Goal: Transaction & Acquisition: Purchase product/service

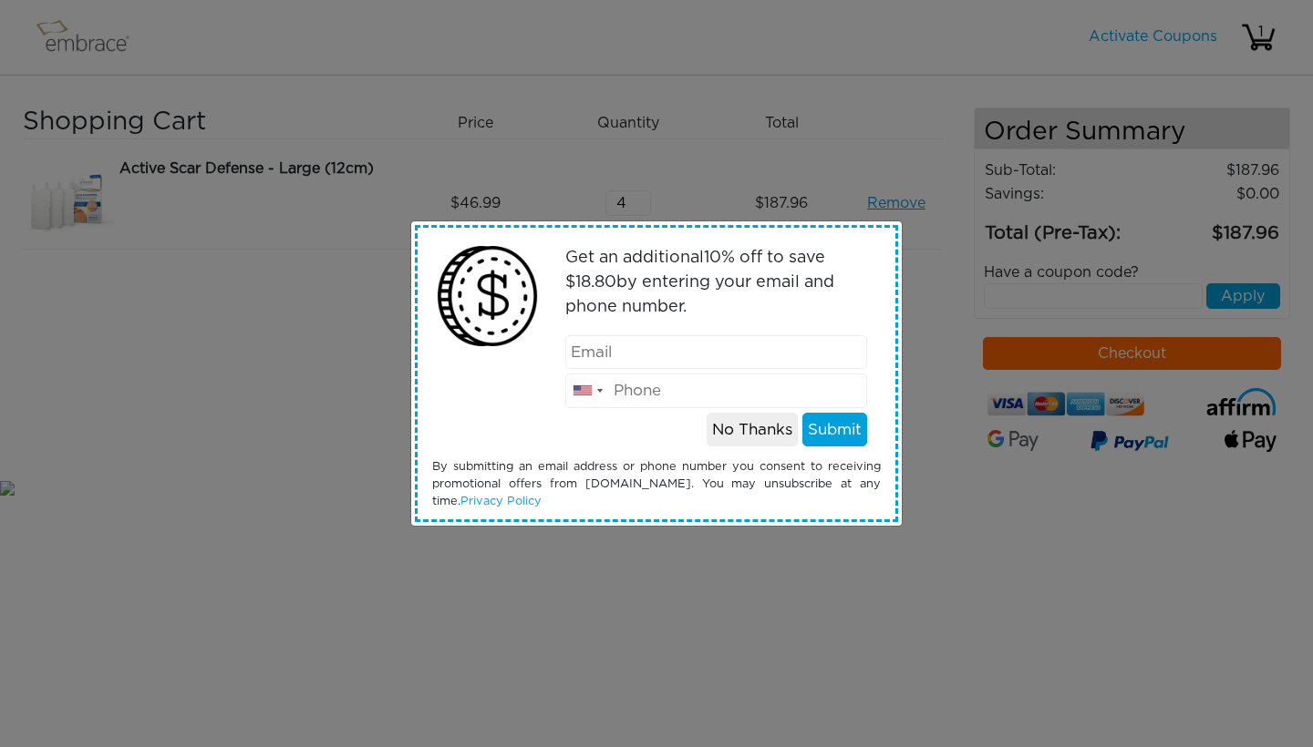
click at [750, 436] on button "No Thanks" at bounding box center [751, 430] width 91 height 35
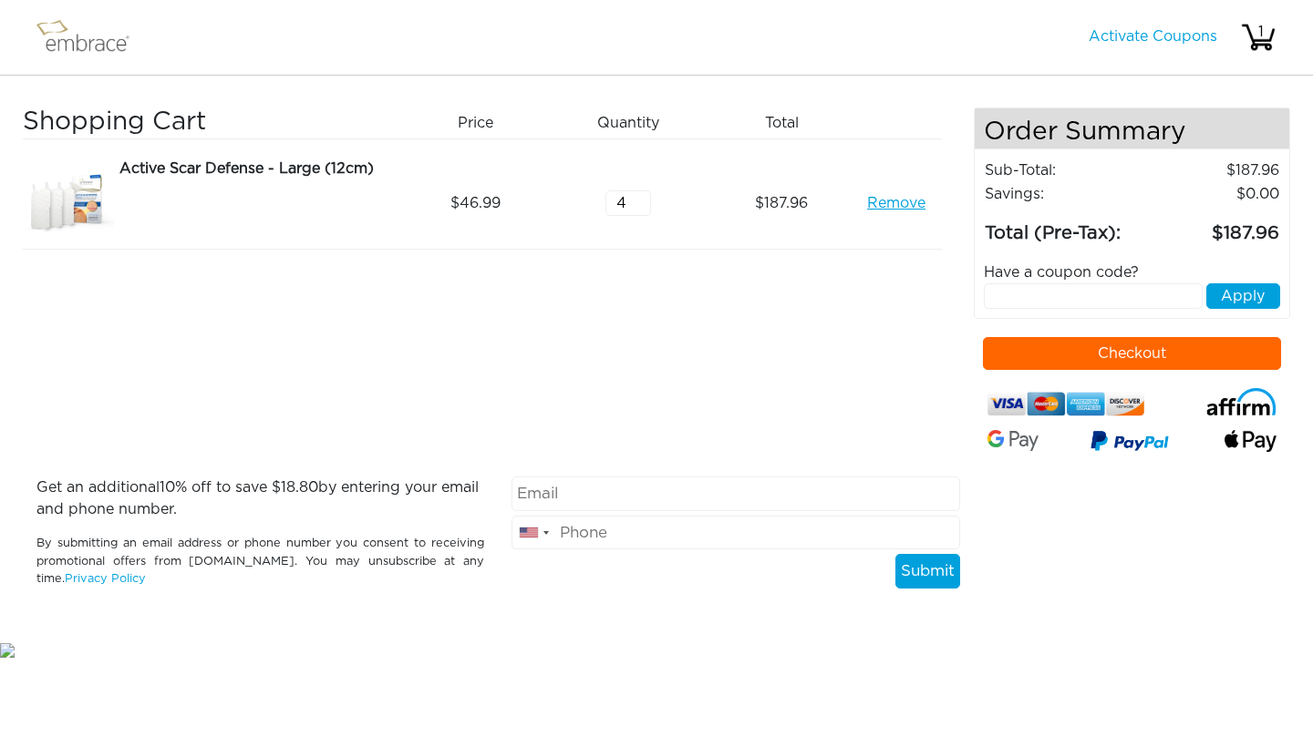
type input "3"
click at [641, 209] on input "3" at bounding box center [628, 204] width 46 height 26
click at [1169, 357] on button "Checkout" at bounding box center [1132, 353] width 299 height 33
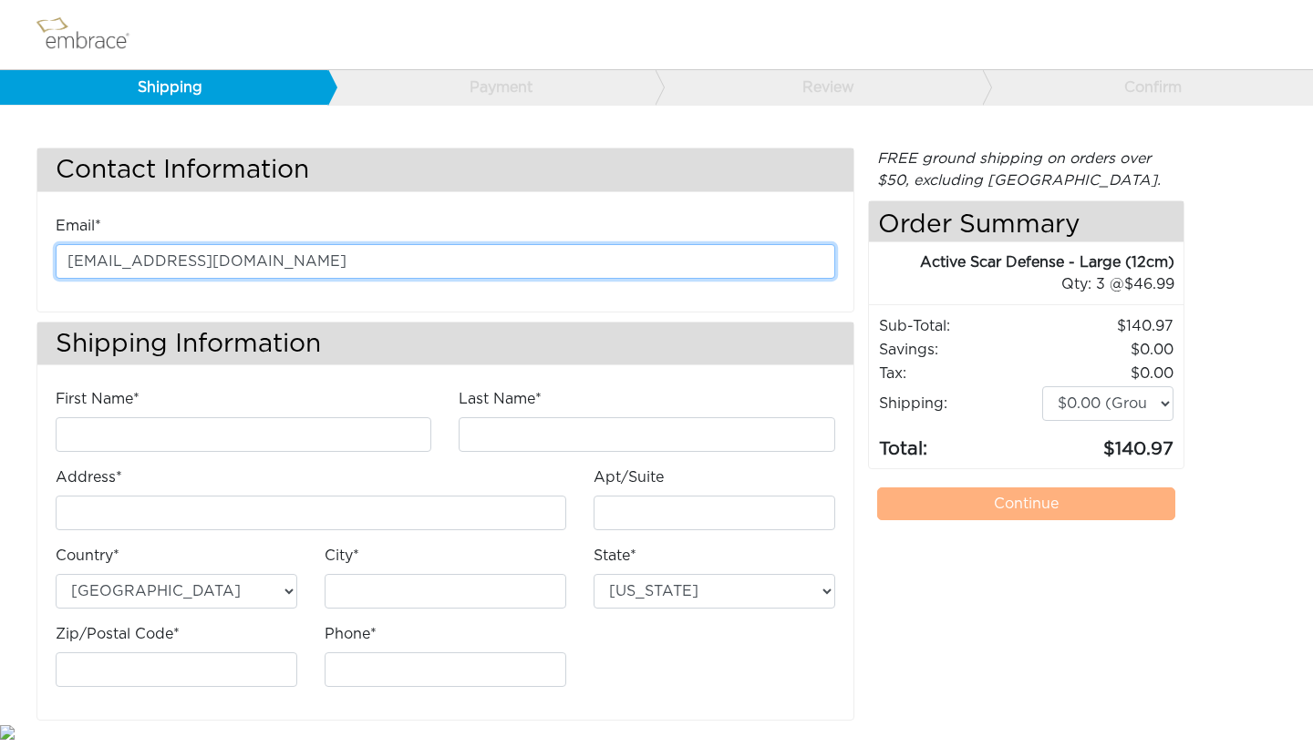
type input "2nnbkl4@gmail.com"
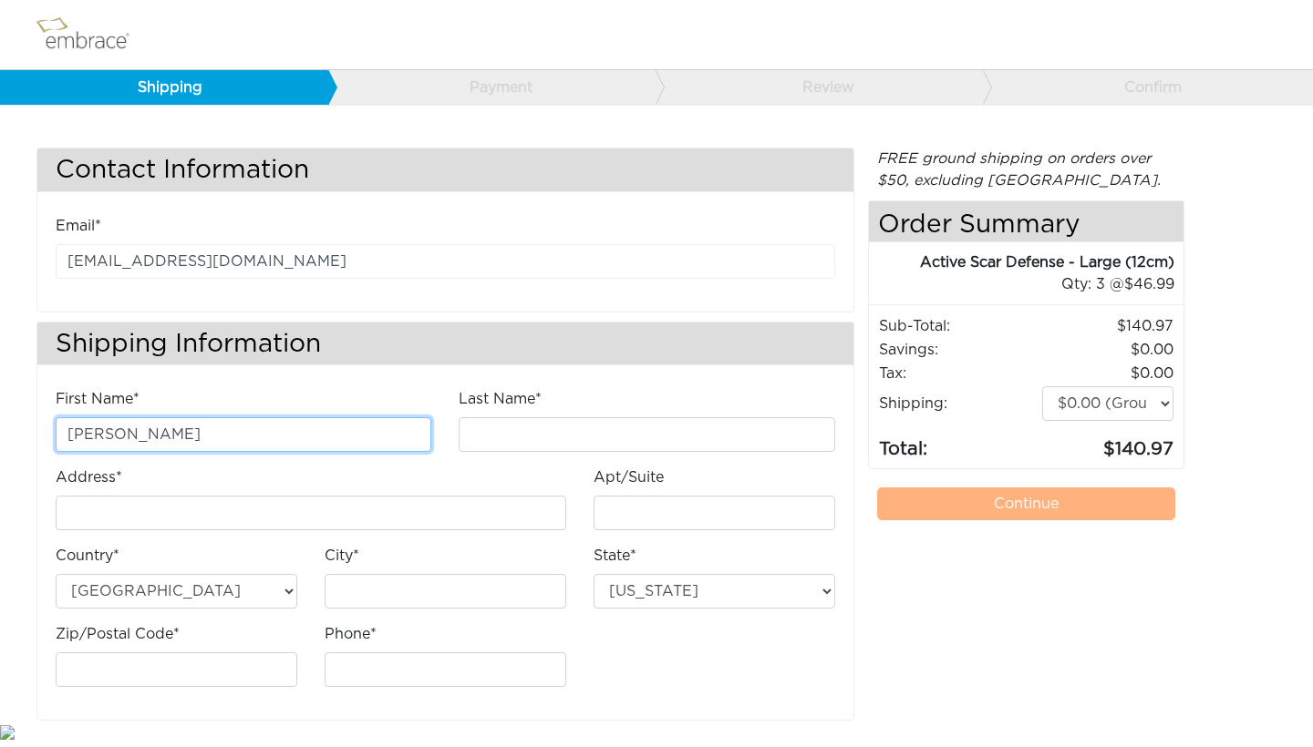
type input "Kim"
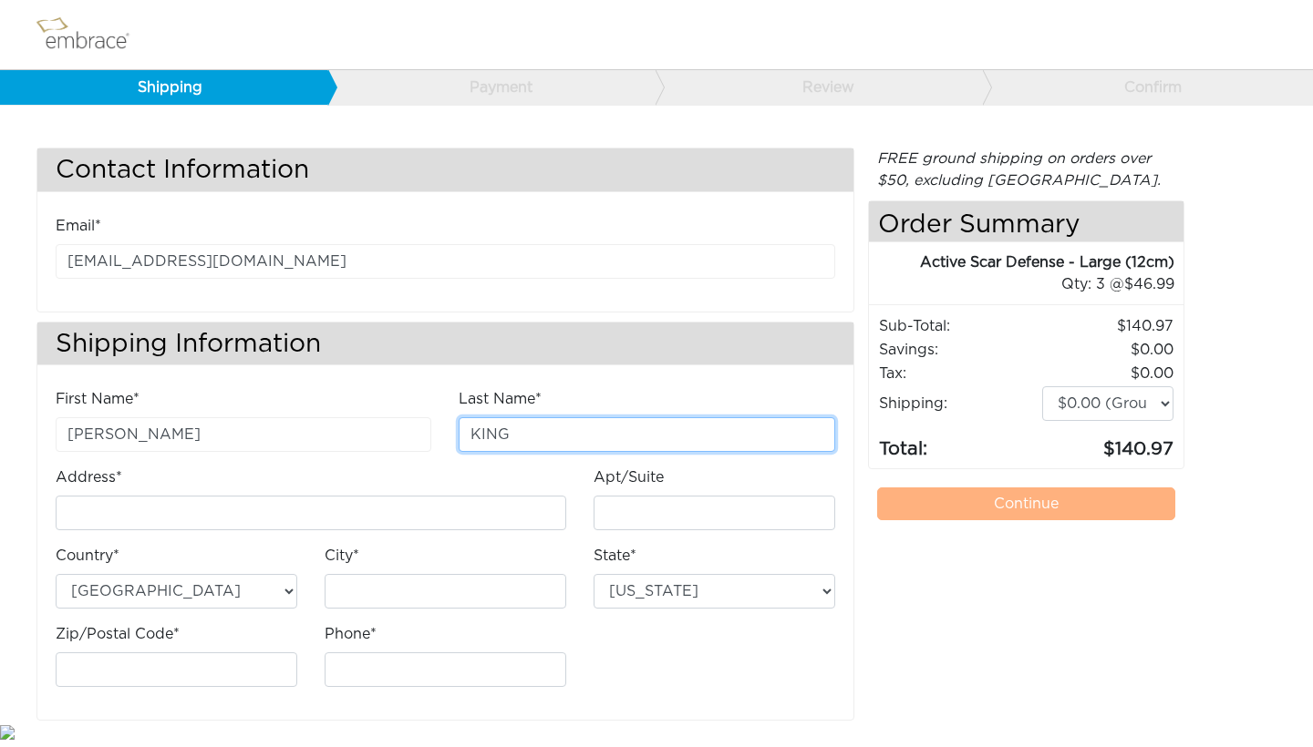
type input "KING"
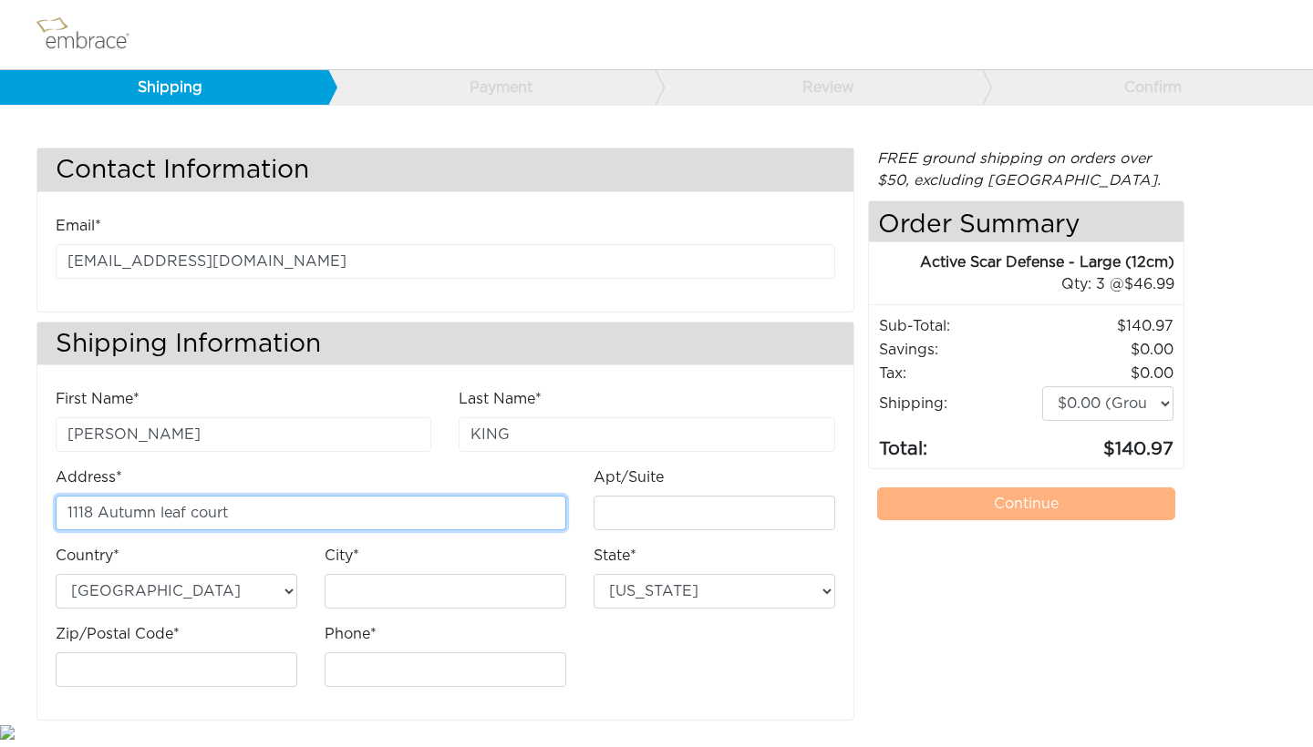
type input "1118 Autumn leaf court"
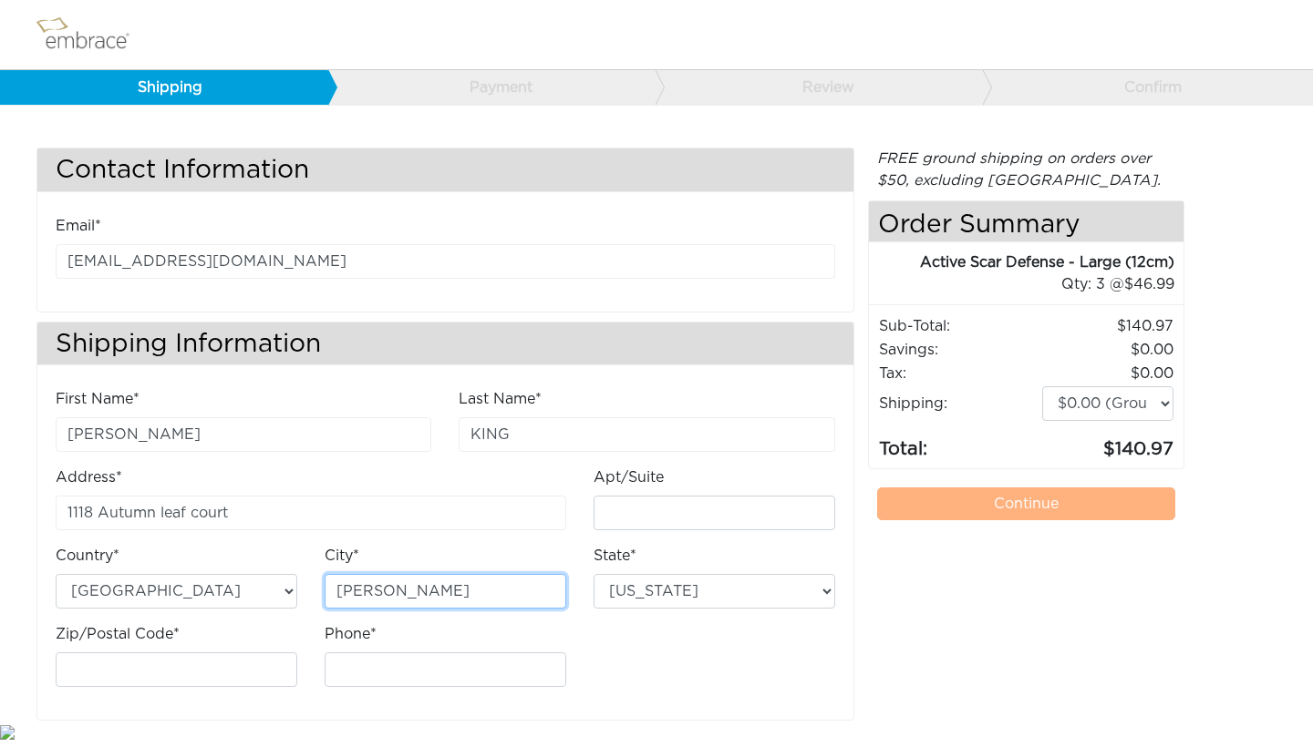
type input "carson"
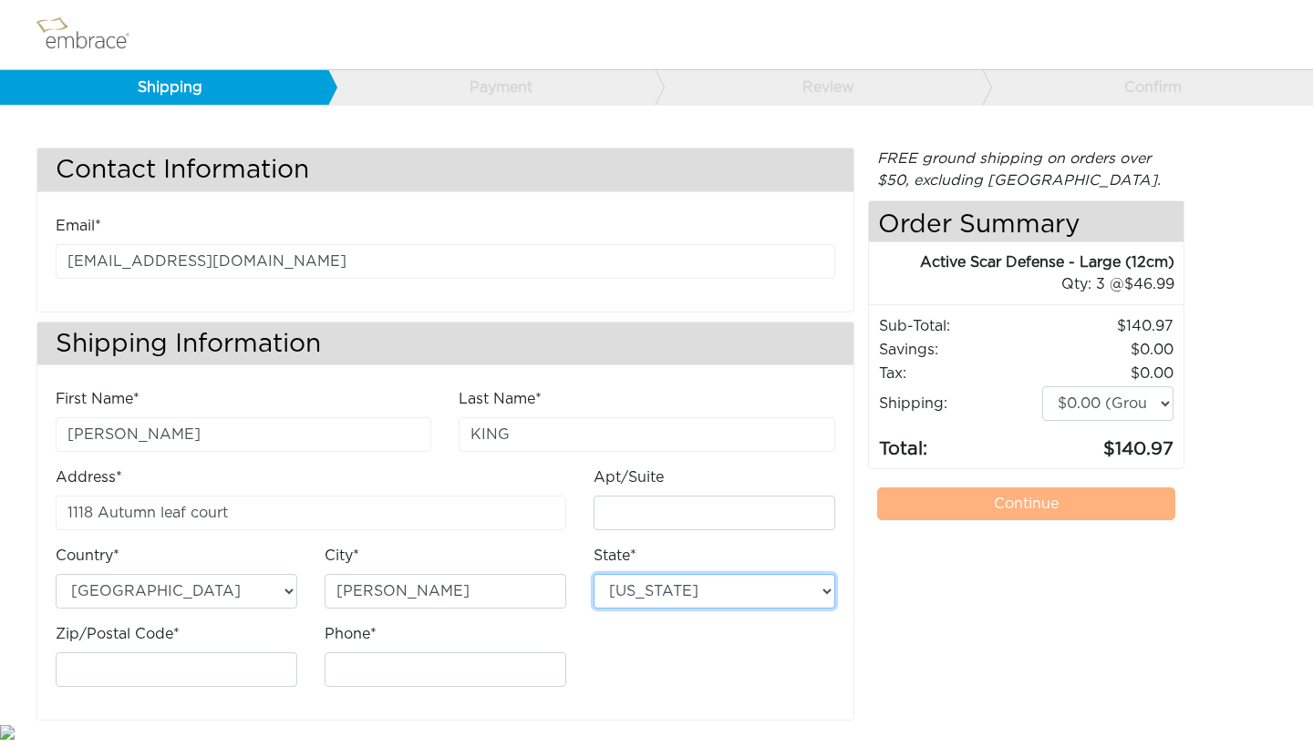
click at [826, 598] on select "Alabama Alaska Arizona Arkansas California Colorado Connecticut District of Col…" at bounding box center [714, 591] width 242 height 35
select select "CA"
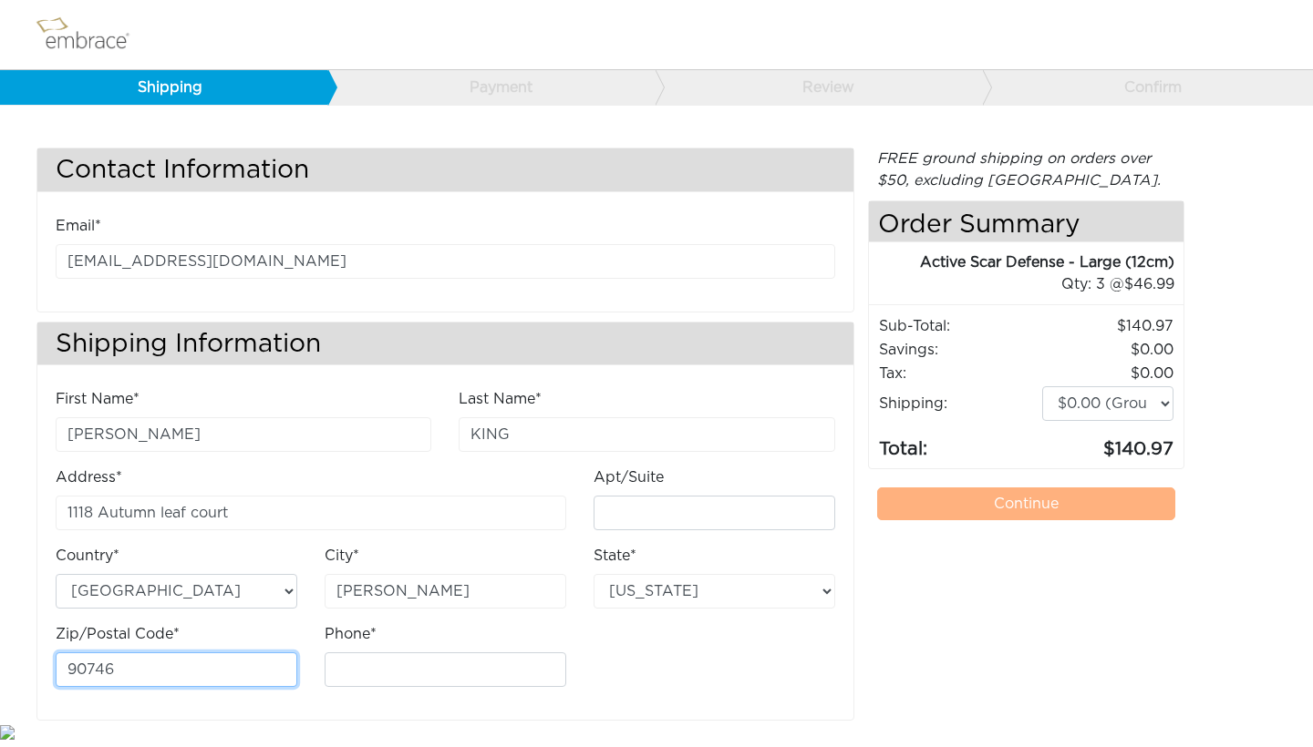
type input "90746"
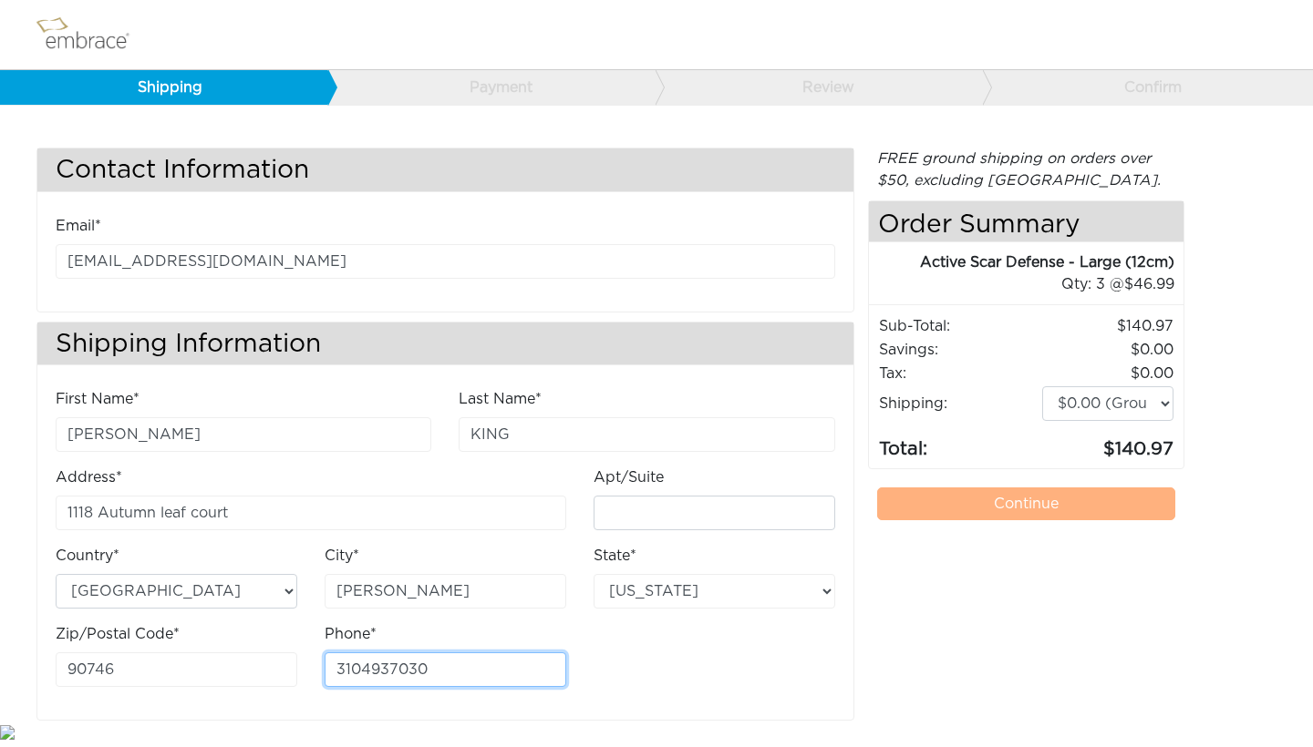
type input "3104937030"
click at [742, 666] on div "First Name* Kim Last Name* KING Address* 1118 Autumn leaf court Apt/Suite City*" at bounding box center [445, 545] width 807 height 314
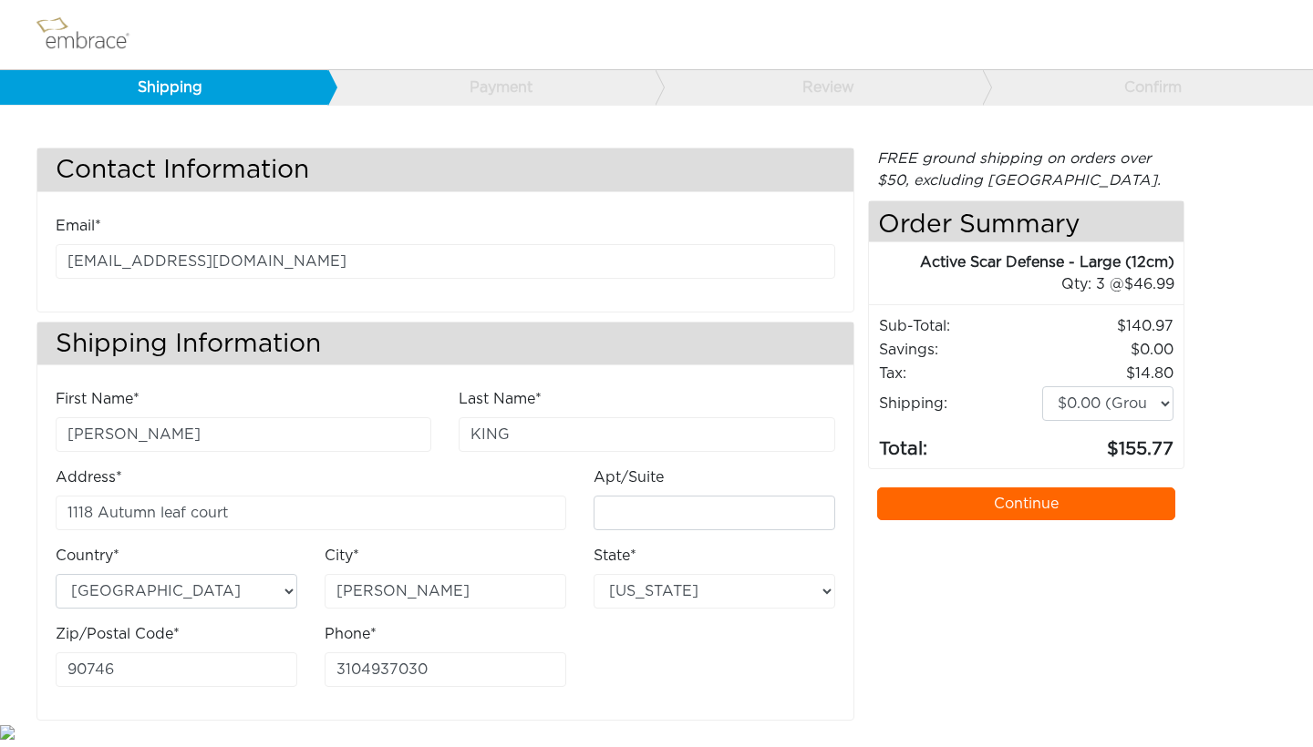
click at [475, 83] on link "Payment" at bounding box center [491, 87] width 328 height 35
click at [342, 588] on input "carson" at bounding box center [445, 591] width 242 height 35
type input "Carson"
click at [944, 505] on link "Continue" at bounding box center [1026, 504] width 299 height 33
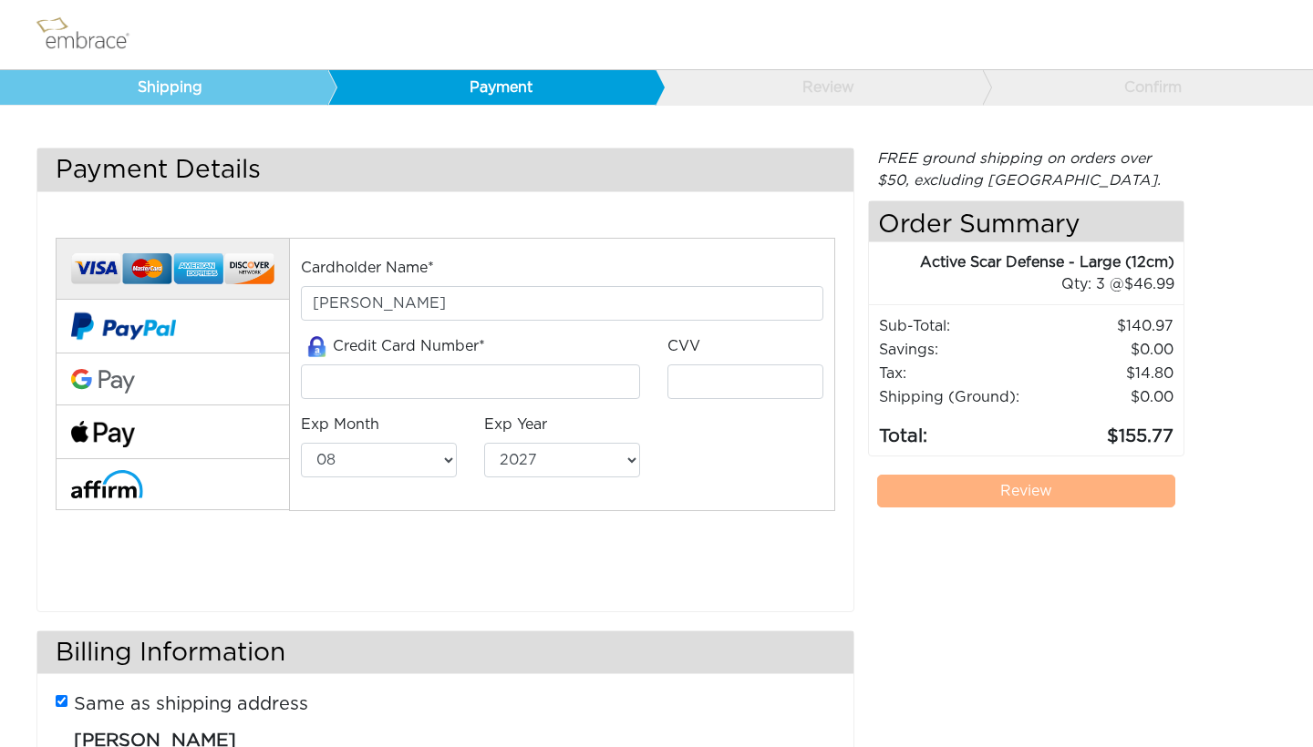
select select "8"
select select "2027"
